Goal: Task Accomplishment & Management: Use online tool/utility

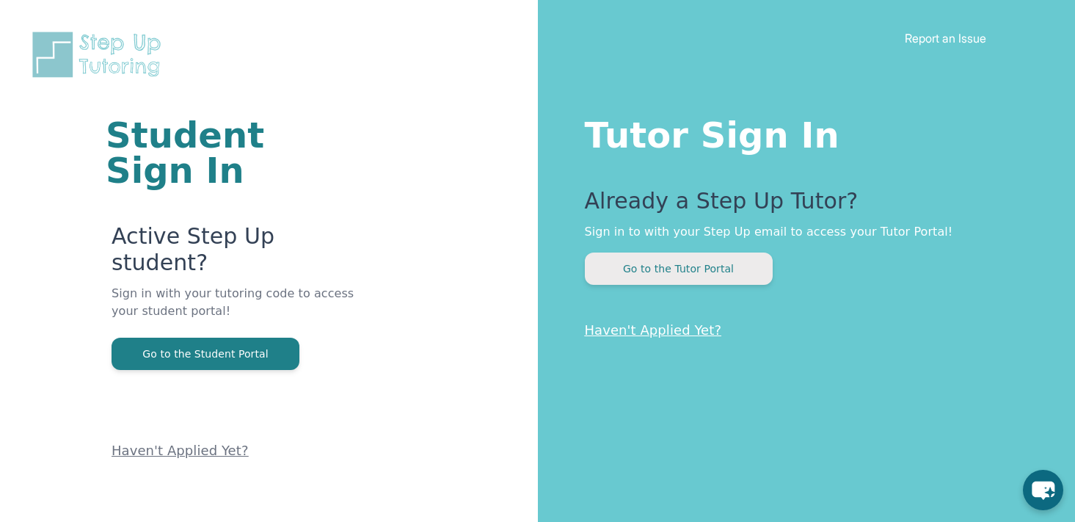
click at [704, 274] on button "Go to the Tutor Portal" at bounding box center [679, 269] width 188 height 32
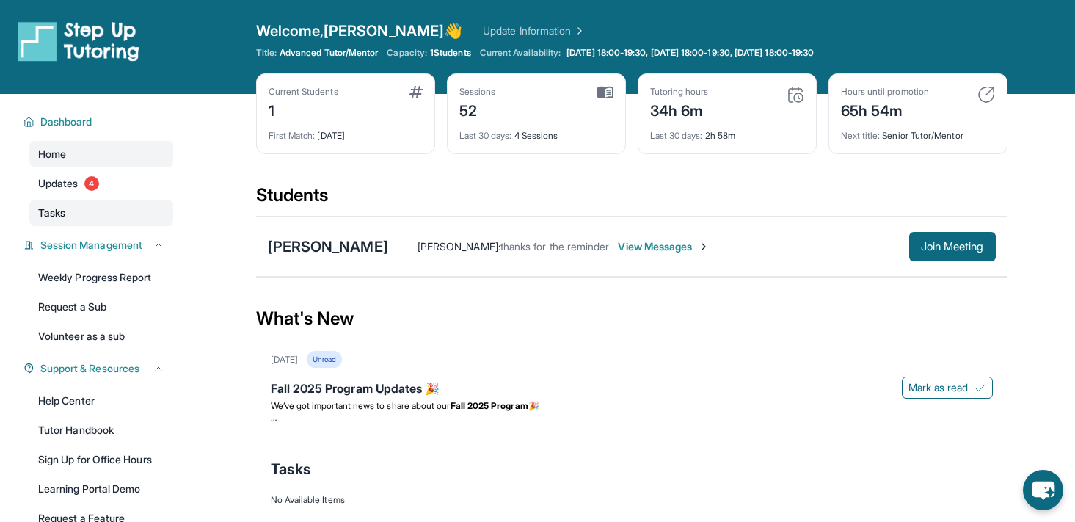
scroll to position [112, 0]
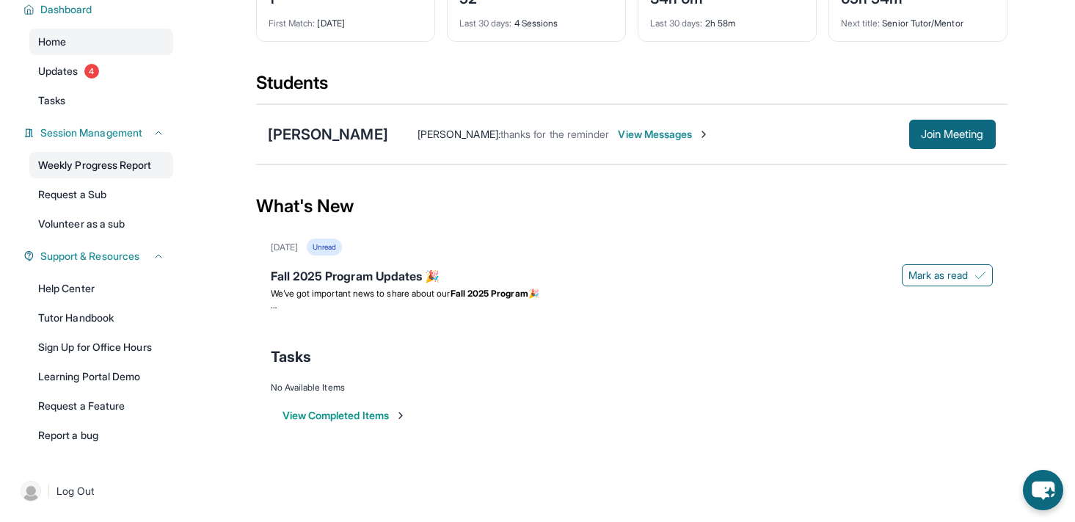
click at [41, 167] on link "Weekly Progress Report" at bounding box center [101, 165] width 144 height 26
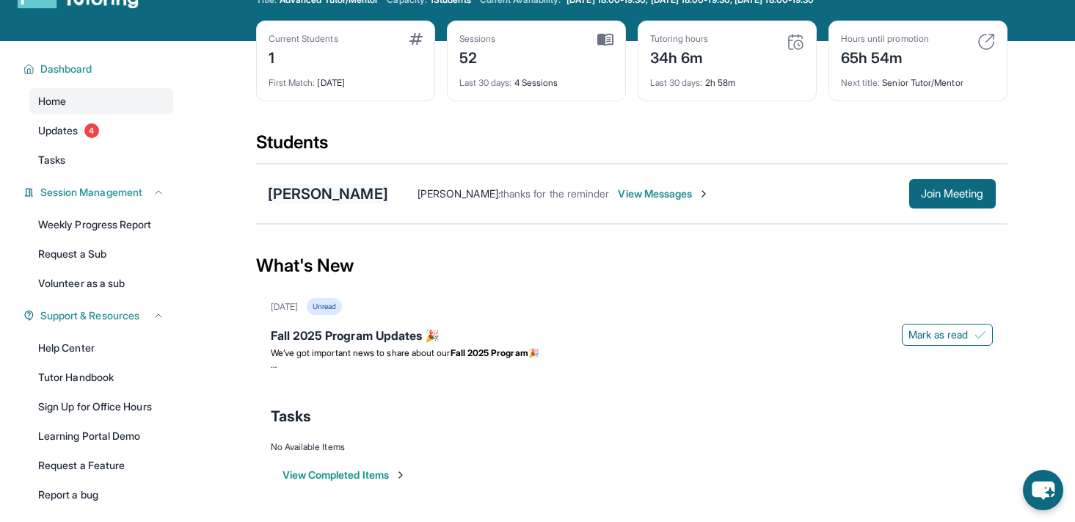
scroll to position [52, 0]
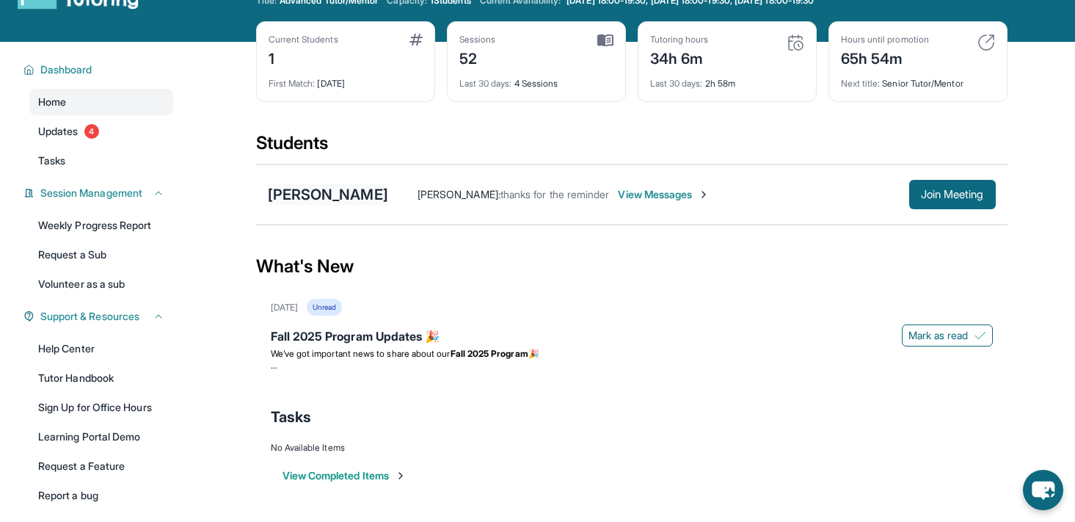
click at [306, 192] on div "[PERSON_NAME]" at bounding box center [328, 194] width 120 height 21
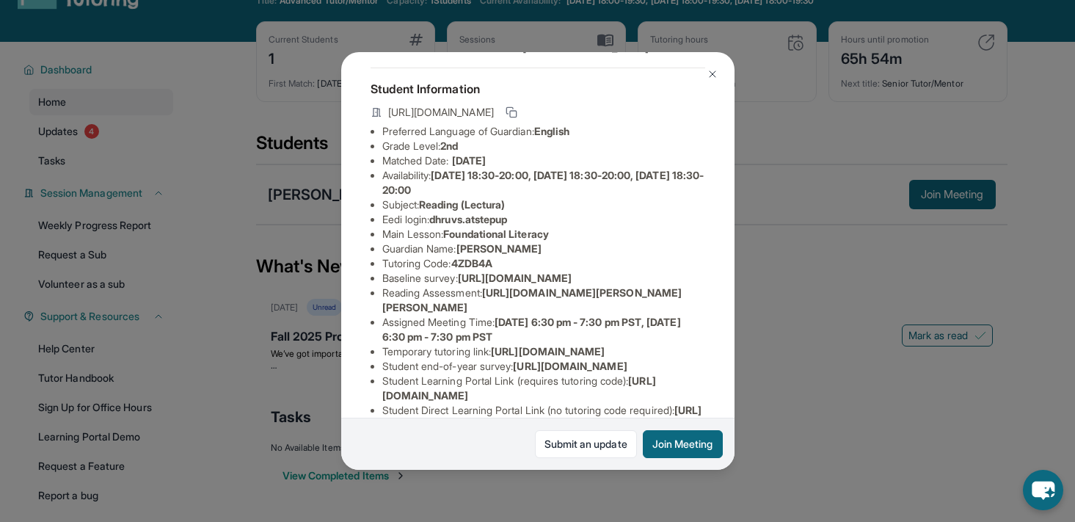
scroll to position [62, 0]
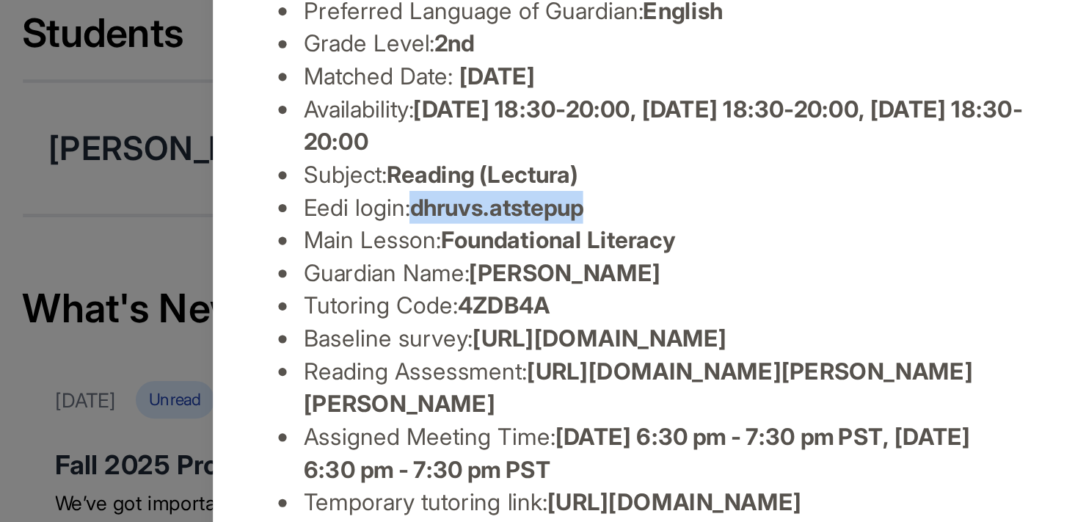
drag, startPoint x: 435, startPoint y: 221, endPoint x: 521, endPoint y: 225, distance: 86.0
click at [521, 225] on li "Eedi login : dhruvs.atstepup" at bounding box center [543, 221] width 323 height 15
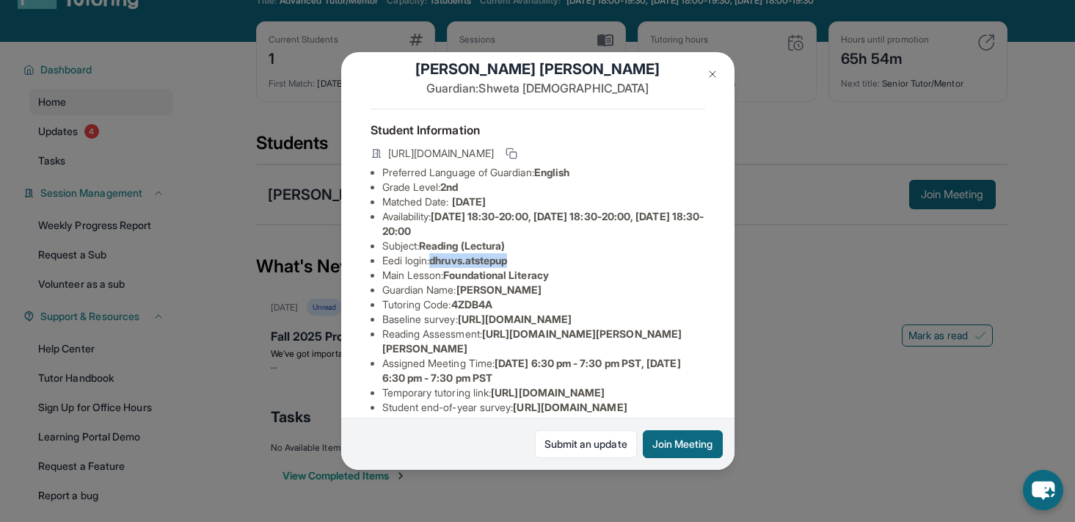
scroll to position [0, 0]
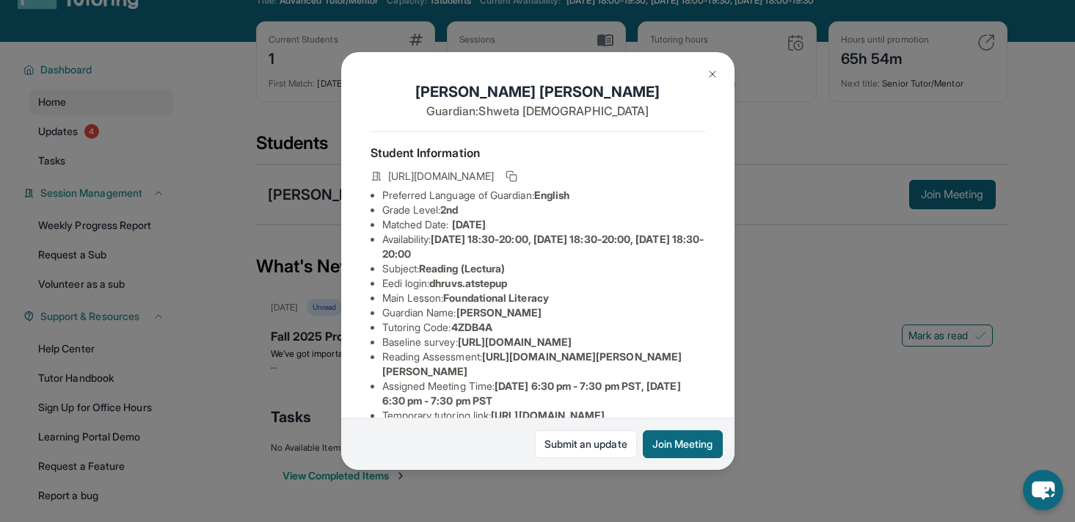
click at [461, 175] on span "[URL][DOMAIN_NAME]" at bounding box center [441, 176] width 106 height 15
click at [712, 68] on img at bounding box center [713, 74] width 12 height 12
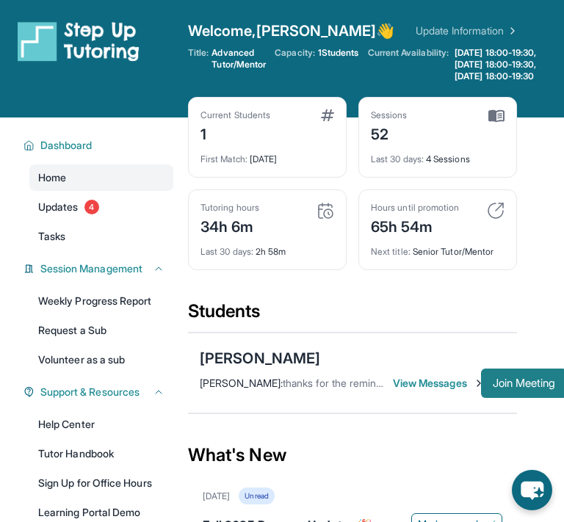
click at [519, 388] on span "Join Meeting" at bounding box center [524, 383] width 63 height 9
